Goal: Find specific page/section

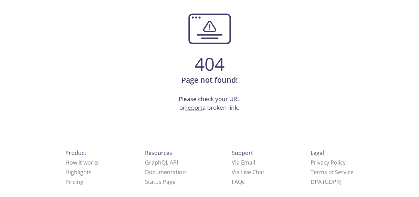
scroll to position [66, 0]
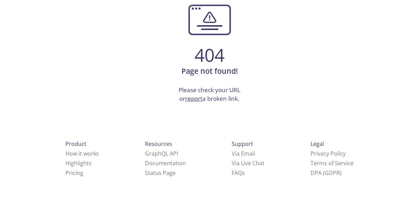
click at [195, 99] on link "report" at bounding box center [193, 98] width 17 height 8
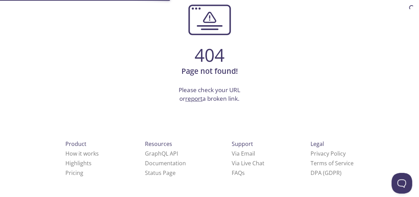
scroll to position [0, 0]
click at [195, 99] on link "report" at bounding box center [193, 98] width 17 height 8
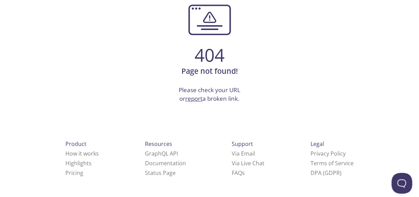
click at [196, 97] on link "report" at bounding box center [193, 98] width 17 height 8
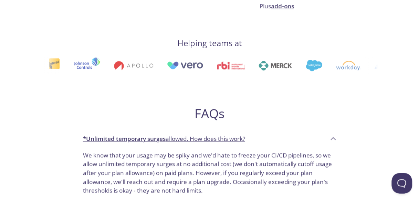
scroll to position [310, 0]
